Goal: Information Seeking & Learning: Learn about a topic

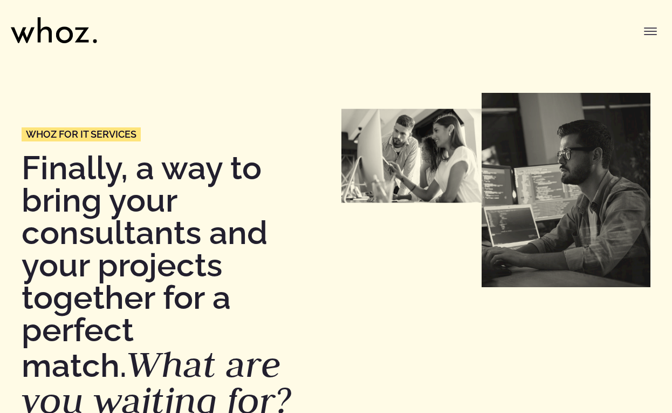
click at [653, 28] on icon "Toggle menu" at bounding box center [650, 31] width 13 height 13
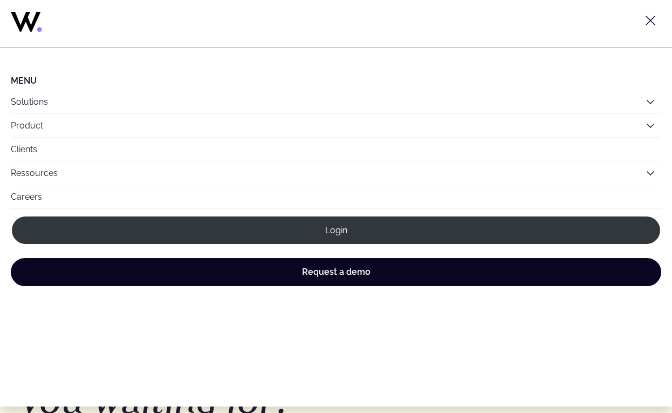
scroll to position [4, 0]
click at [61, 106] on button "Solutions" at bounding box center [336, 101] width 651 height 23
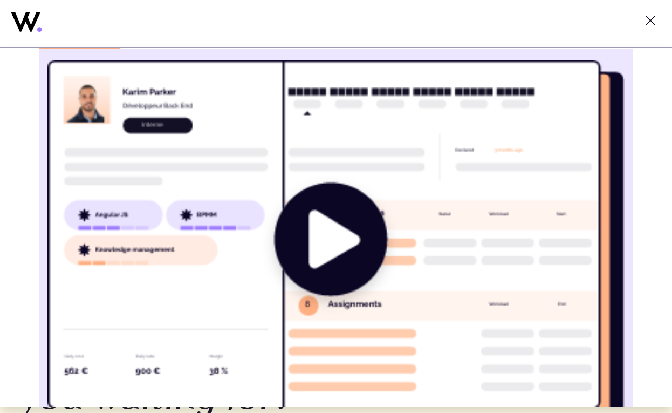
scroll to position [396, 0]
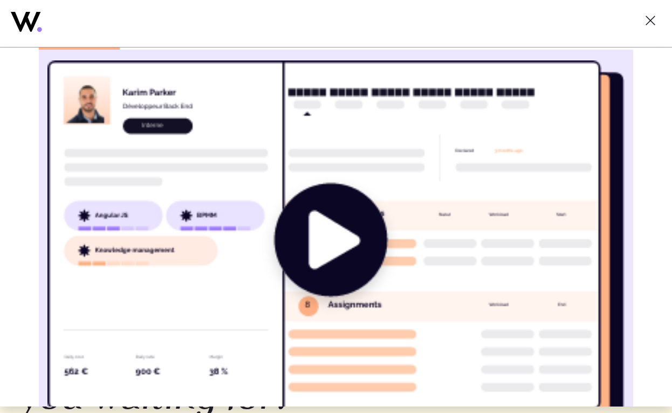
click at [340, 234] on img "Main" at bounding box center [335, 240] width 577 height 361
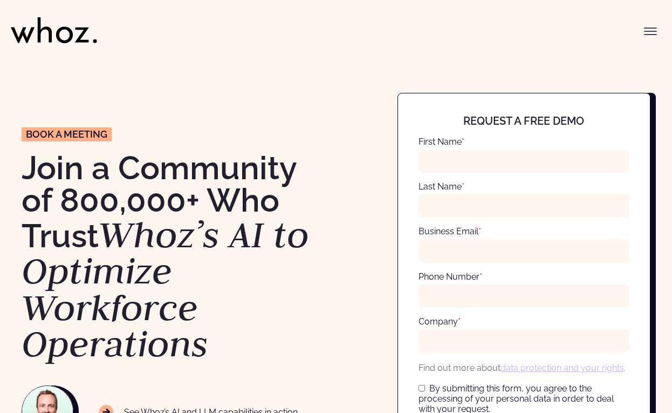
click at [651, 33] on icon "Toggle menu" at bounding box center [650, 31] width 13 height 13
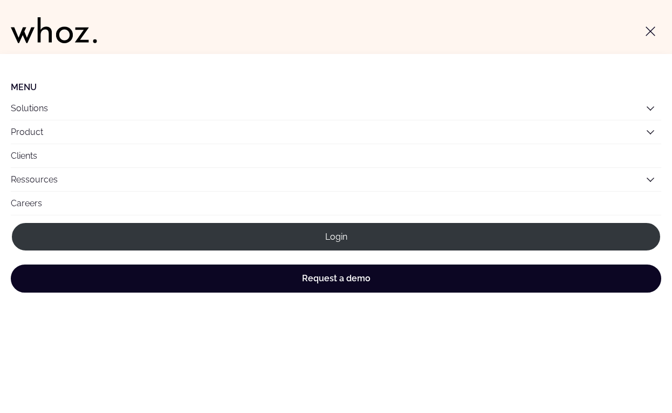
click at [80, 104] on button "Solutions" at bounding box center [336, 108] width 651 height 23
